Goal: Task Accomplishment & Management: Use online tool/utility

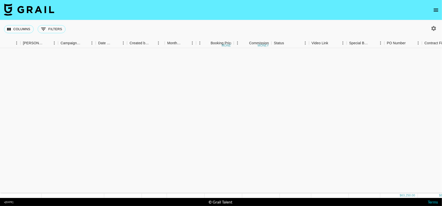
scroll to position [182, 184]
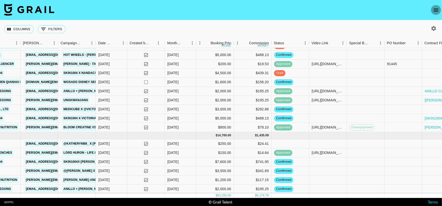
click at [435, 12] on icon "open drawer" at bounding box center [436, 10] width 6 height 6
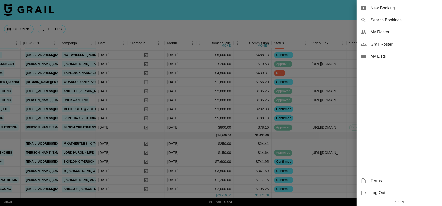
click at [395, 8] on span "New Booking" at bounding box center [404, 8] width 67 height 6
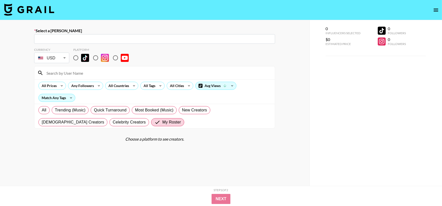
click at [8, 9] on img at bounding box center [29, 10] width 50 height 12
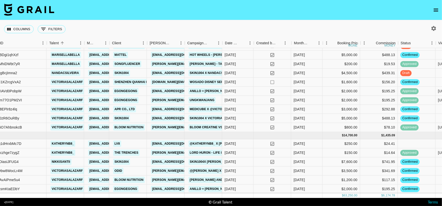
scroll to position [182, 58]
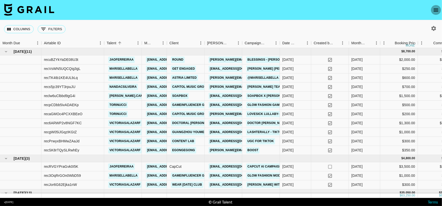
click at [435, 11] on icon "open drawer" at bounding box center [436, 10] width 6 height 6
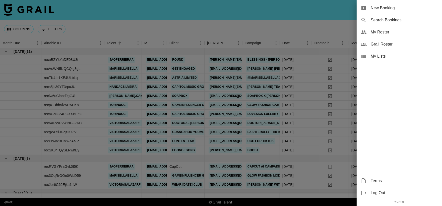
click at [393, 32] on span "My Roster" at bounding box center [404, 32] width 67 height 6
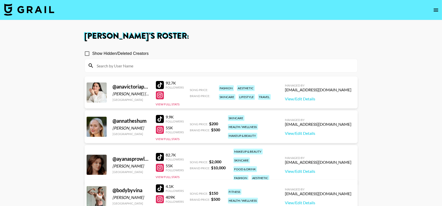
click at [245, 67] on input at bounding box center [224, 66] width 261 height 8
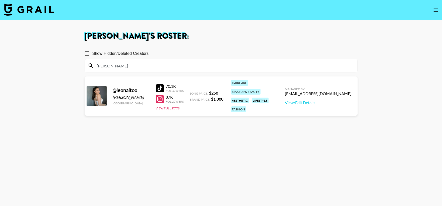
type input "[PERSON_NAME]"
